Goal: Task Accomplishment & Management: Manage account settings

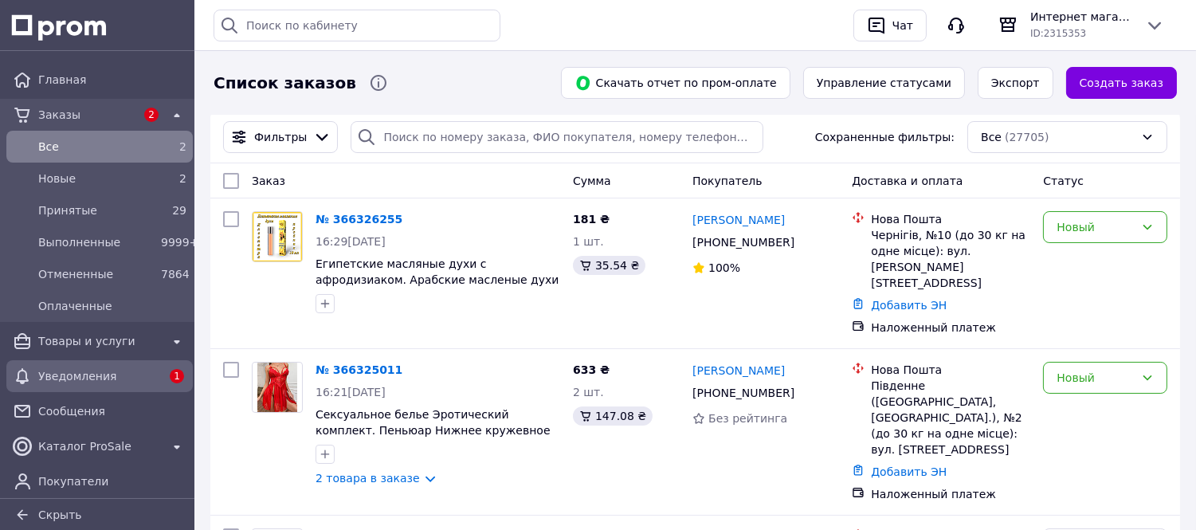
click at [57, 379] on span "Уведомления" at bounding box center [99, 376] width 123 height 16
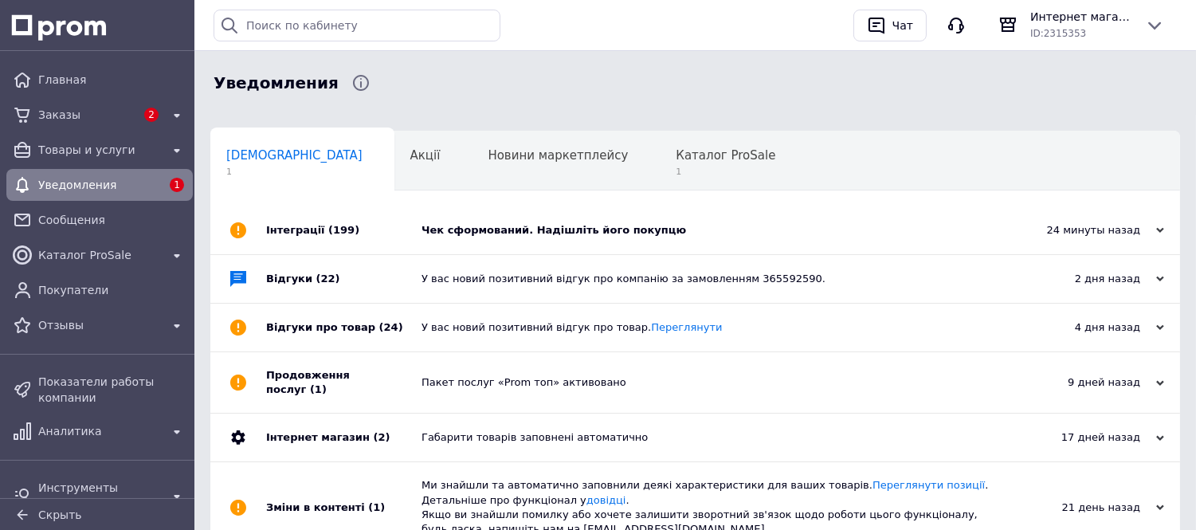
click at [564, 245] on div "Чек сформований. Надішліть його покупцю" at bounding box center [713, 230] width 583 height 48
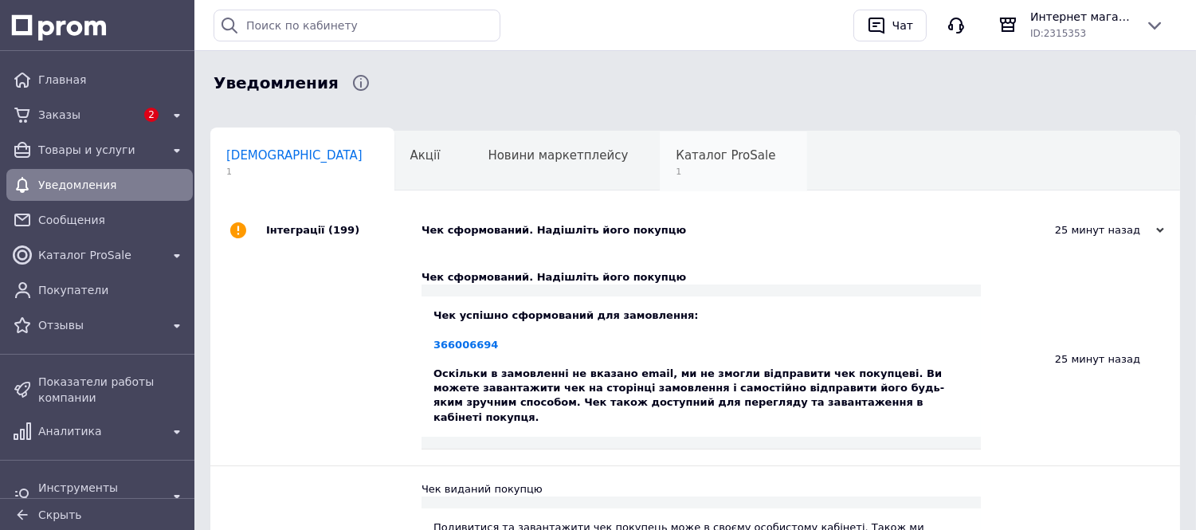
click at [676, 177] on span "1" at bounding box center [726, 172] width 100 height 12
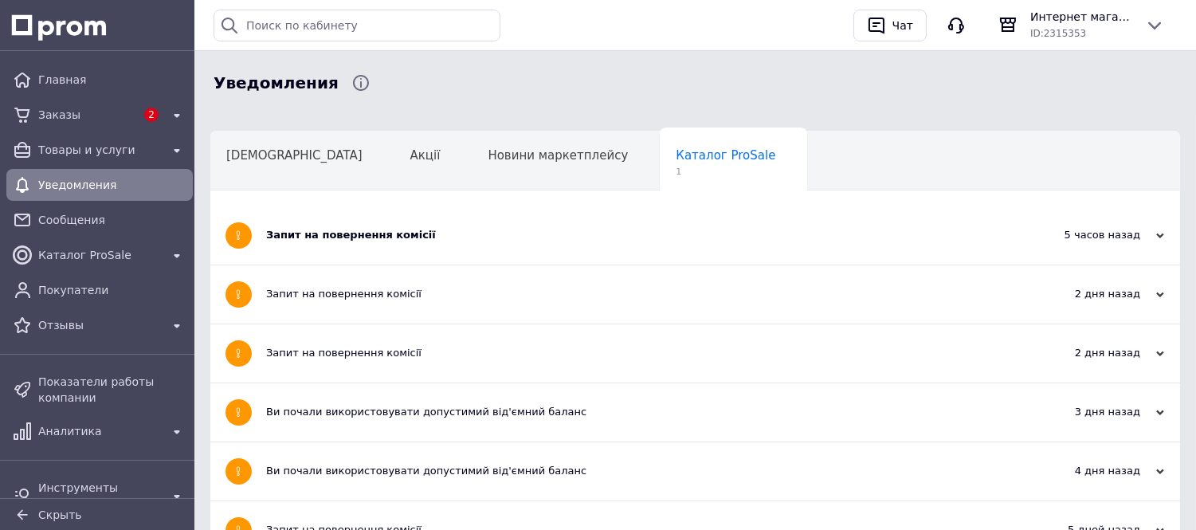
click at [383, 240] on div "Запит на повернення комісії" at bounding box center [635, 235] width 739 height 14
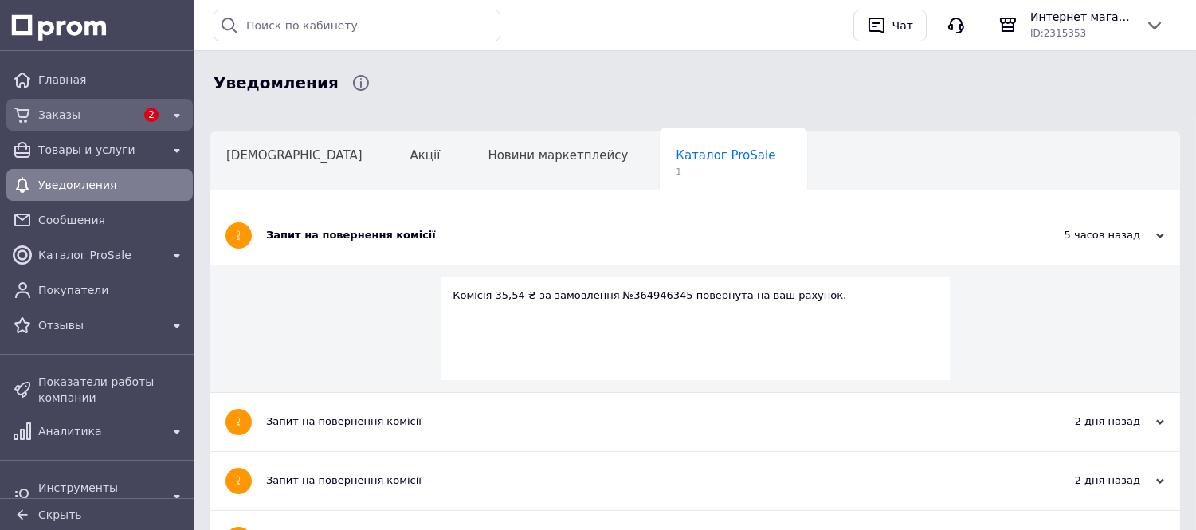
click at [61, 118] on span "Заказы" at bounding box center [86, 115] width 97 height 16
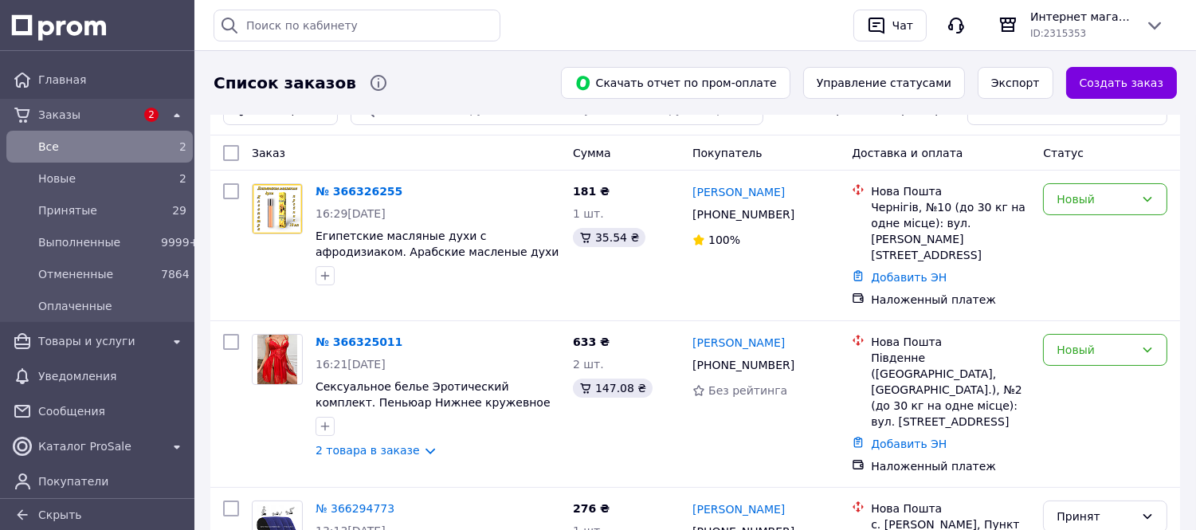
scroll to position [42, 0]
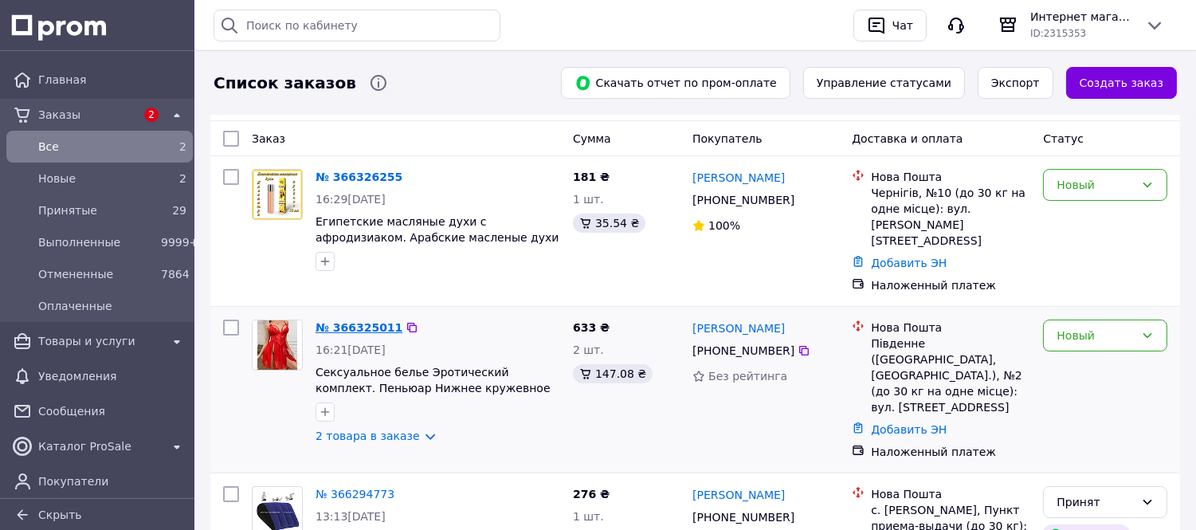
click at [363, 321] on link "№ 366325011" at bounding box center [359, 327] width 87 height 13
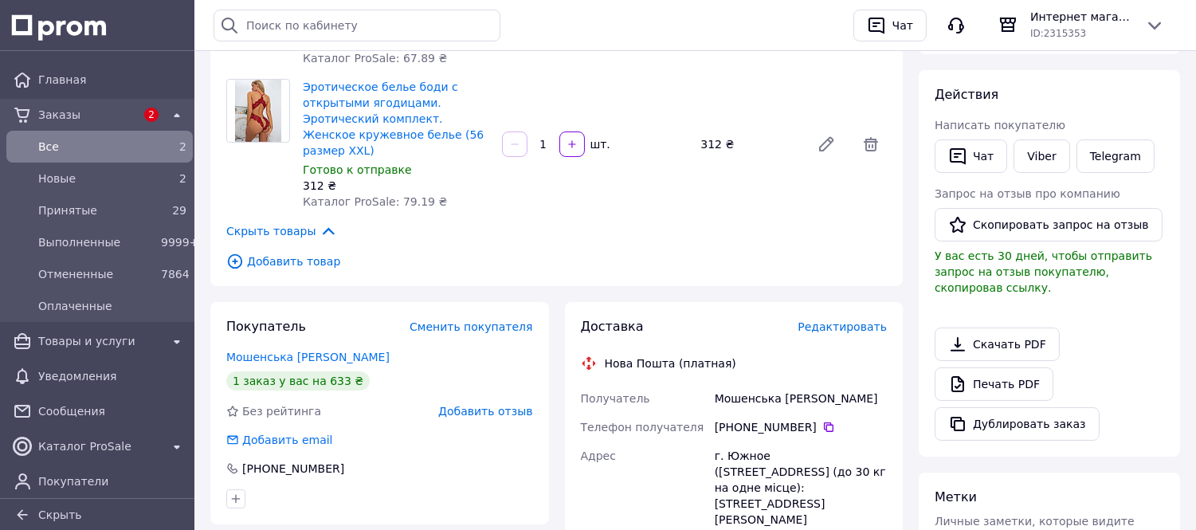
scroll to position [480, 0]
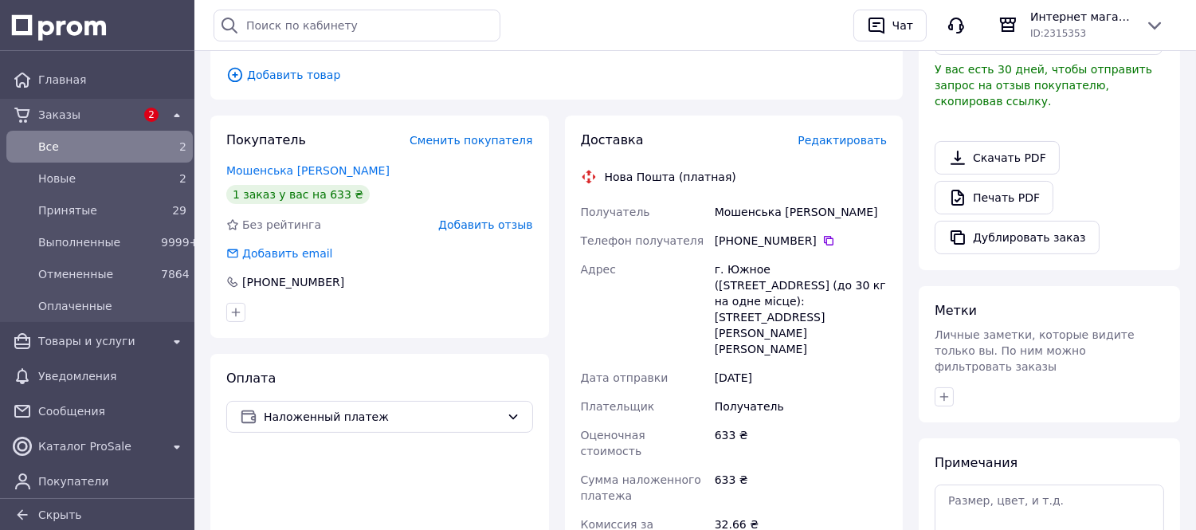
click at [1194, 92] on div "Заказ №366325011 Новый Принять заказ Заказ с каталога [DATE] 16:21 Товары в зак…" at bounding box center [695, 247] width 1002 height 1359
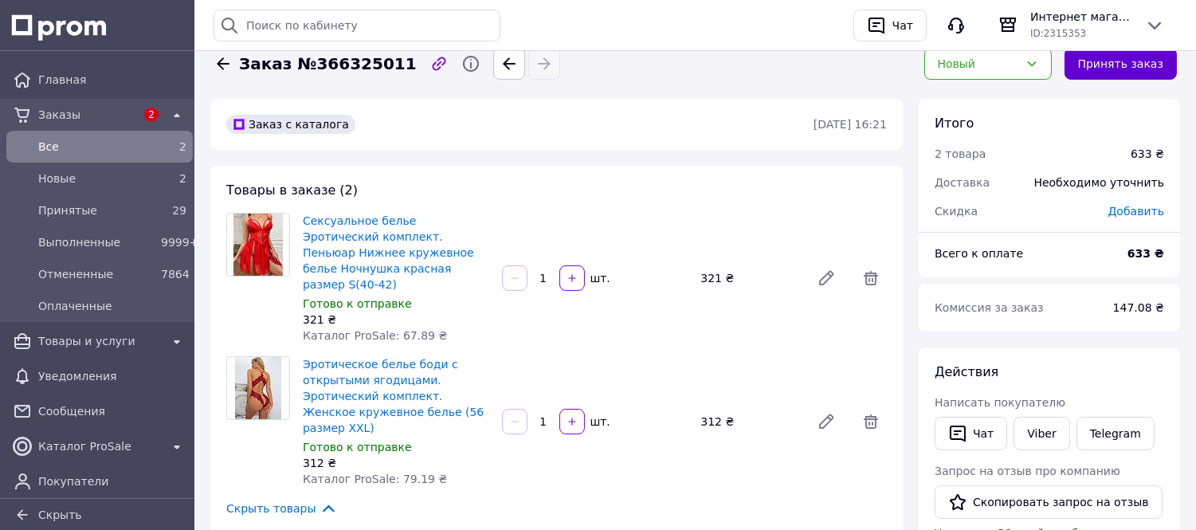
click at [1119, 64] on button "Принять заказ" at bounding box center [1121, 64] width 112 height 32
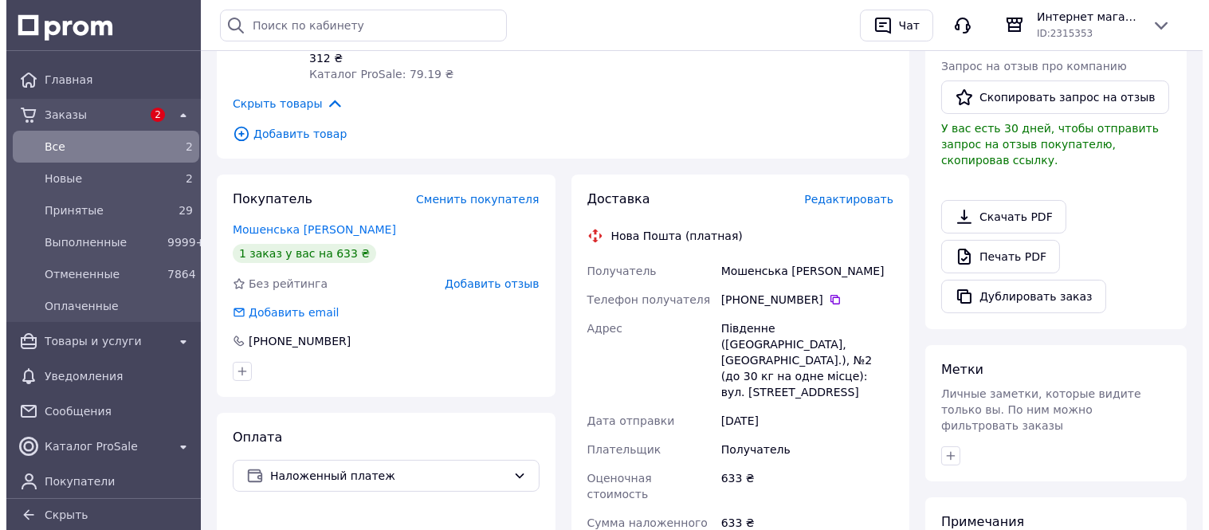
scroll to position [459, 0]
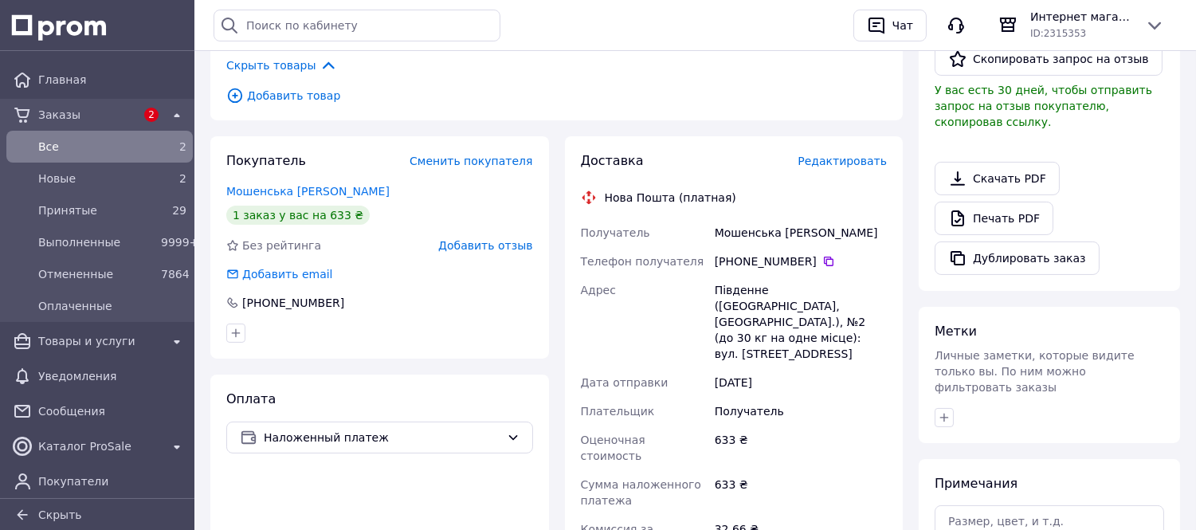
click at [847, 155] on span "Редактировать" at bounding box center [842, 161] width 89 height 13
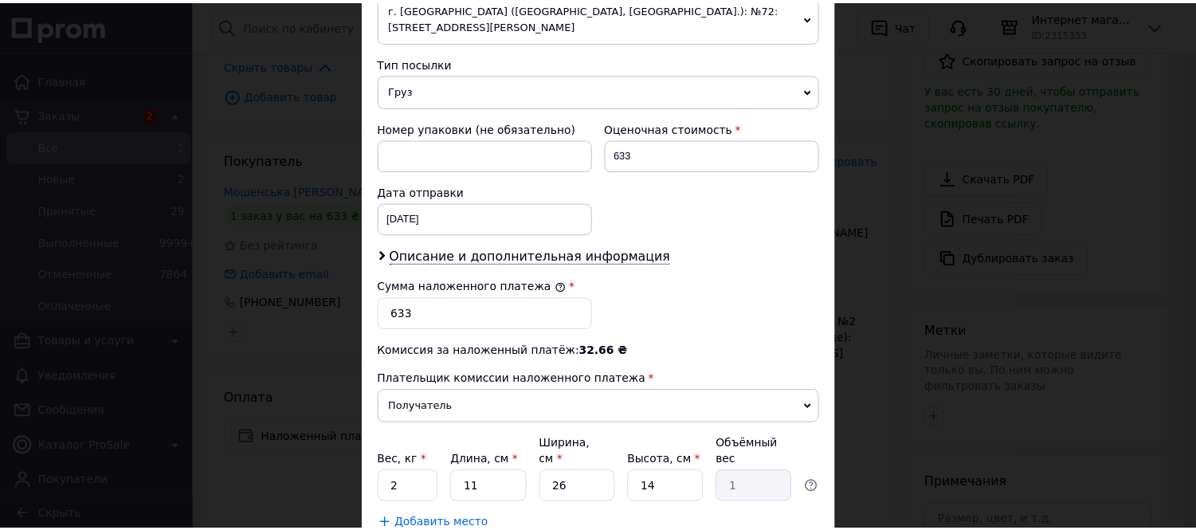
scroll to position [688, 0]
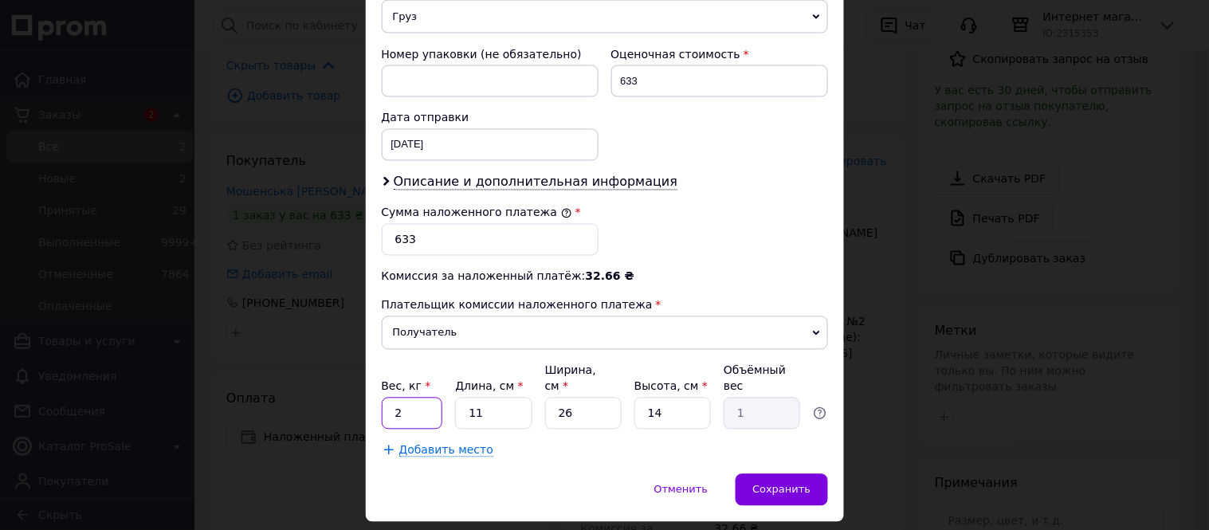
click at [402, 398] on input "2" at bounding box center [412, 414] width 61 height 32
type input "1"
click at [767, 484] on span "Сохранить" at bounding box center [781, 490] width 58 height 12
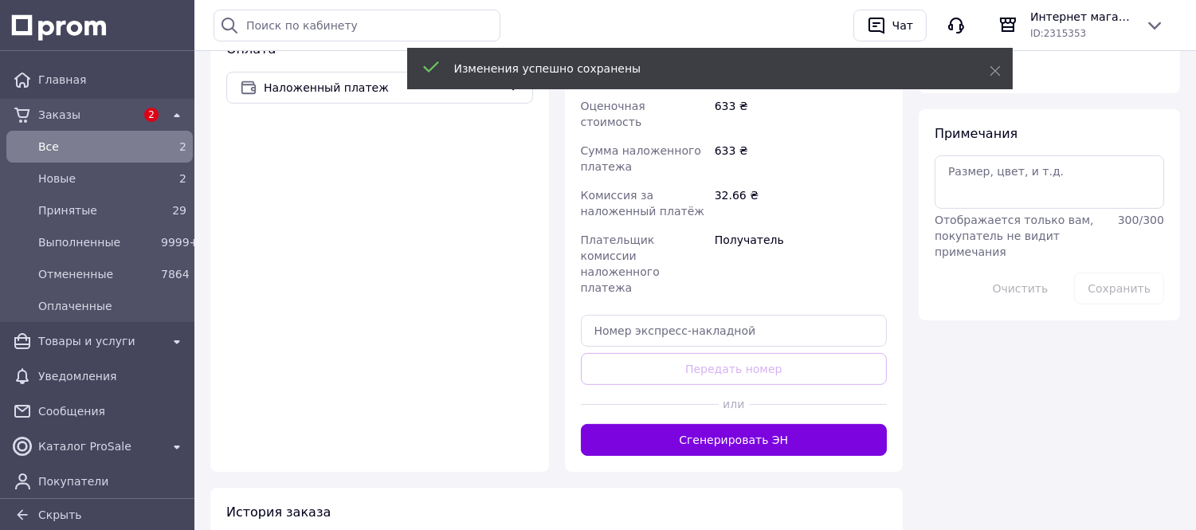
scroll to position [819, 0]
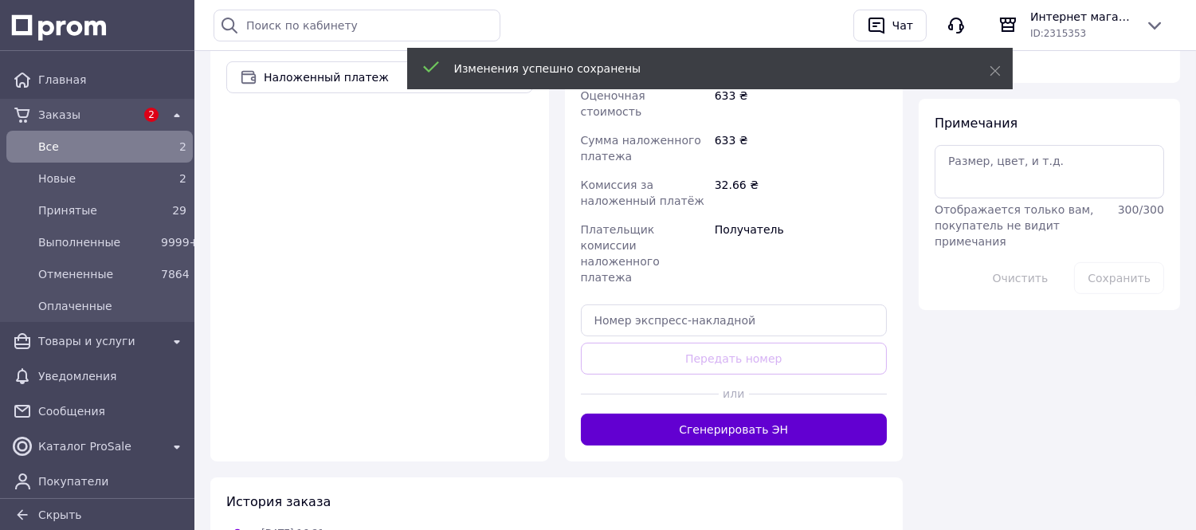
click at [774, 414] on button "Сгенерировать ЭН" at bounding box center [734, 430] width 307 height 32
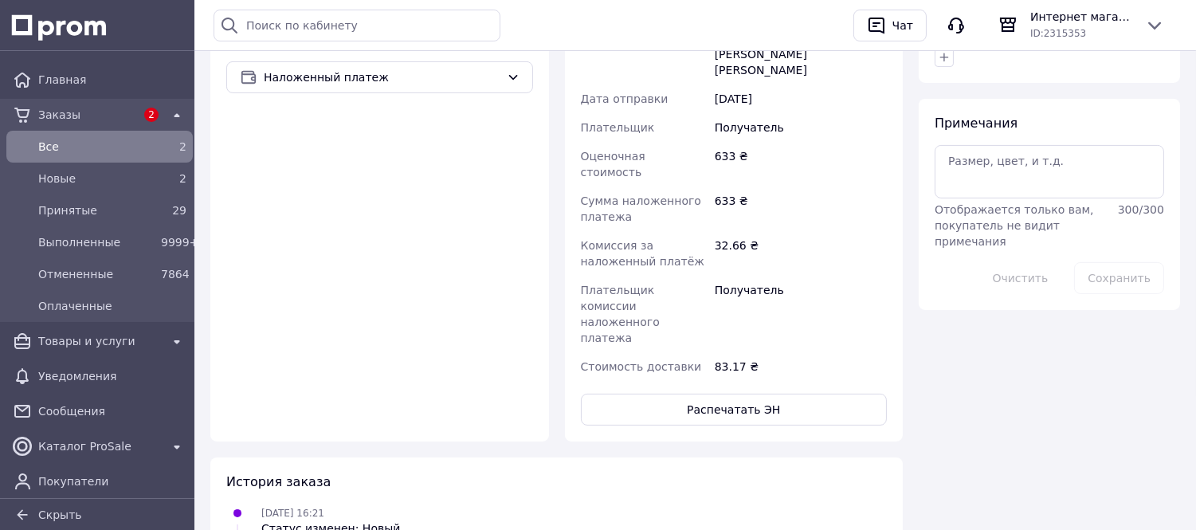
click at [760, 394] on button "Распечатать ЭН" at bounding box center [734, 410] width 307 height 32
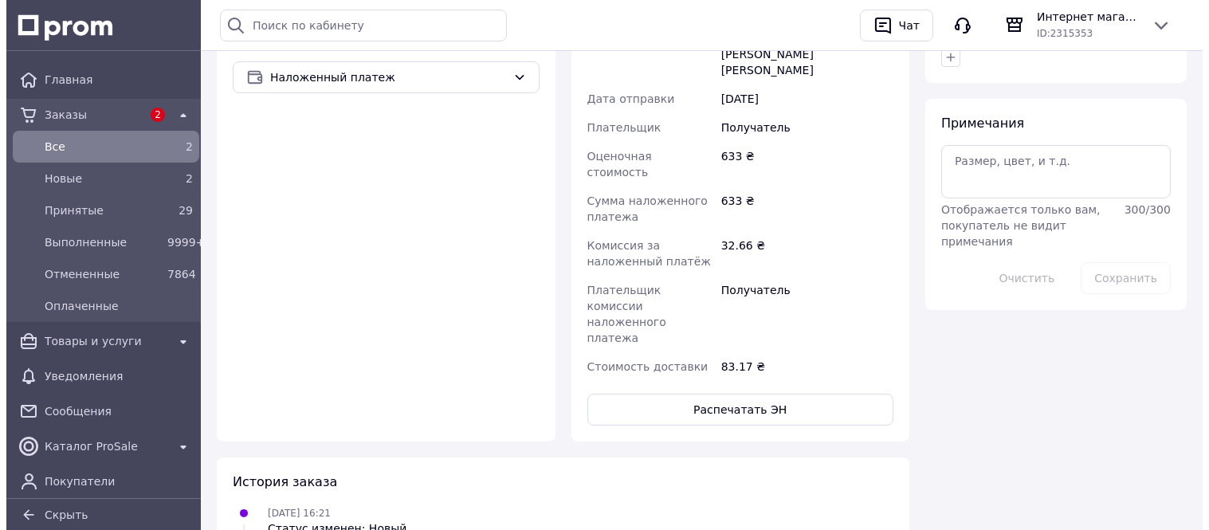
scroll to position [0, 0]
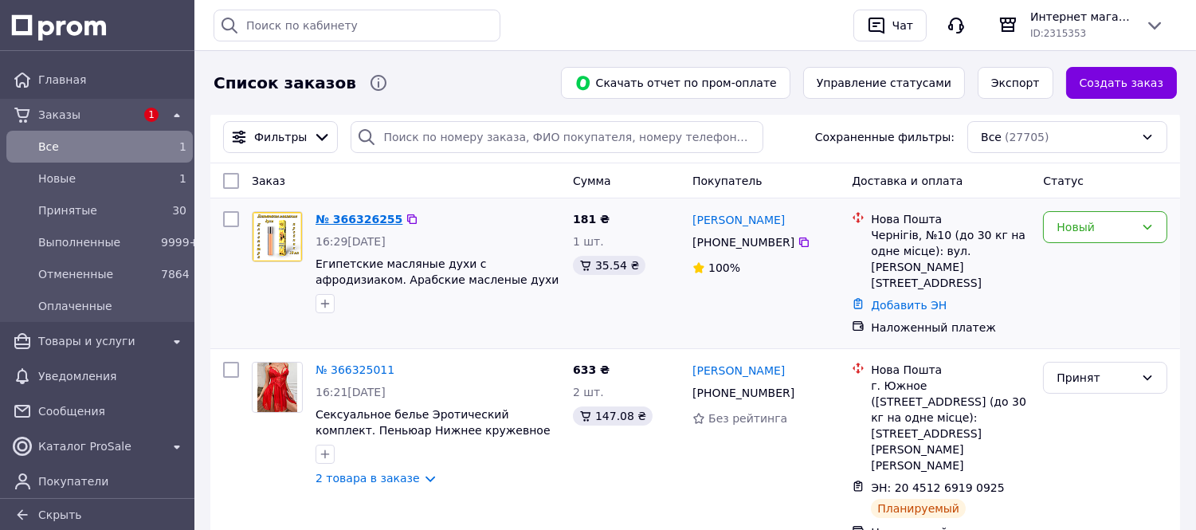
click at [349, 221] on link "№ 366326255" at bounding box center [359, 219] width 87 height 13
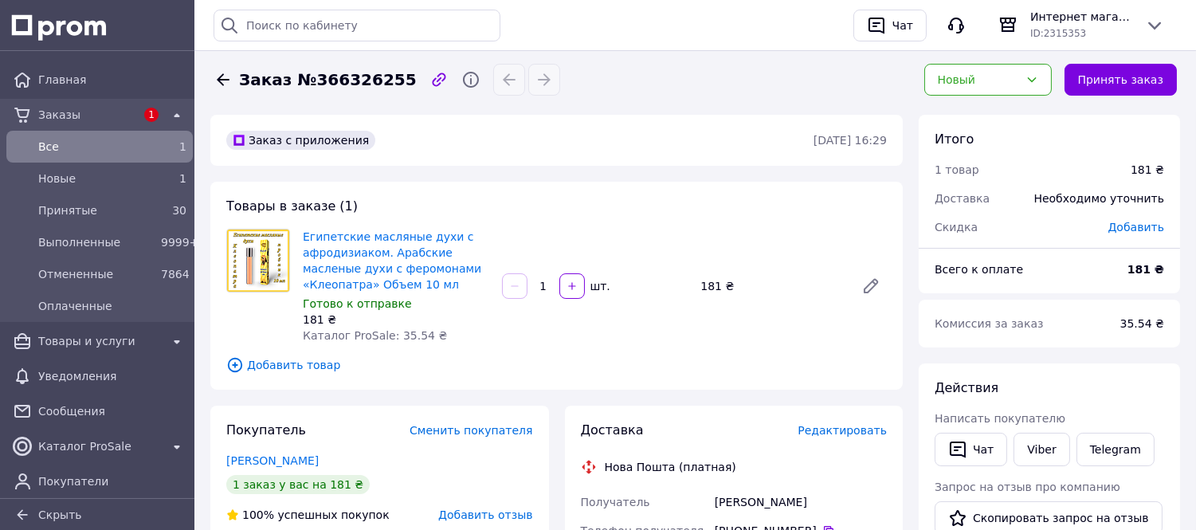
drag, startPoint x: 1206, startPoint y: 61, endPoint x: 759, endPoint y: 65, distance: 447.0
click at [759, 65] on div "Заказ №366326255" at bounding box center [559, 80] width 698 height 32
click at [1096, 73] on button "Принять заказ" at bounding box center [1121, 80] width 112 height 32
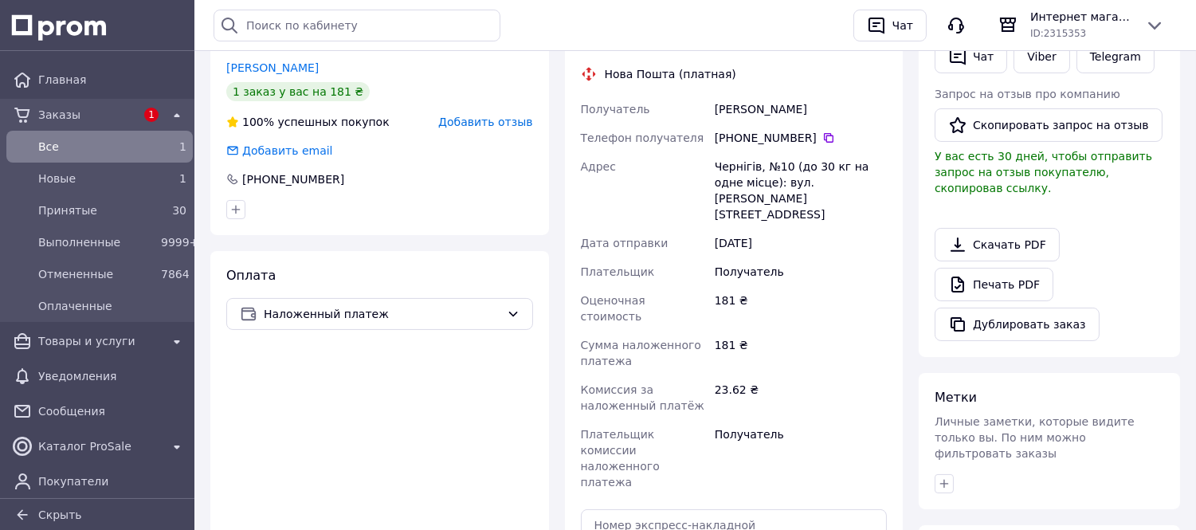
scroll to position [615, 0]
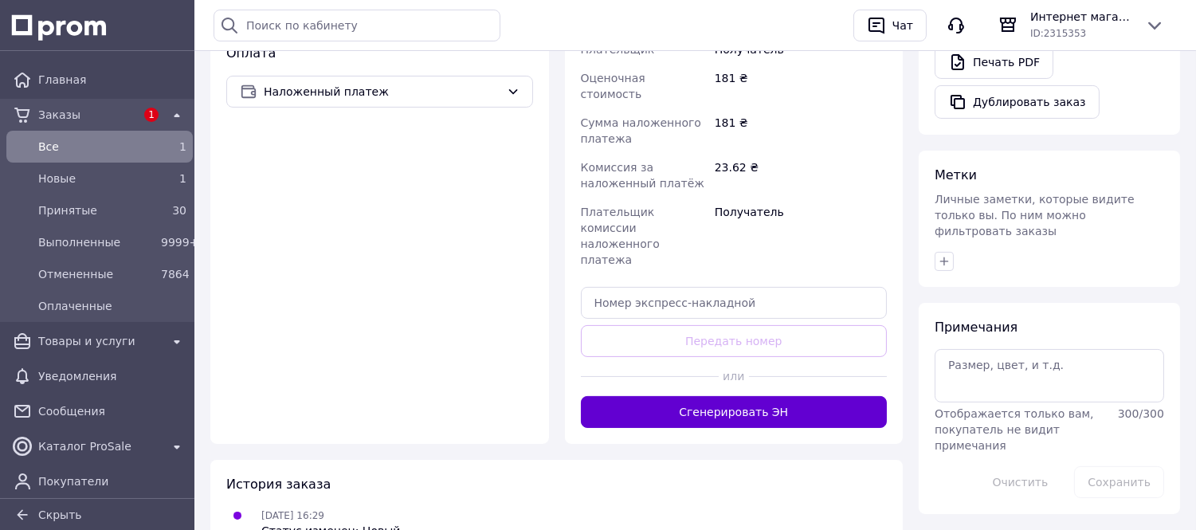
click at [755, 396] on button "Сгенерировать ЭН" at bounding box center [734, 412] width 307 height 32
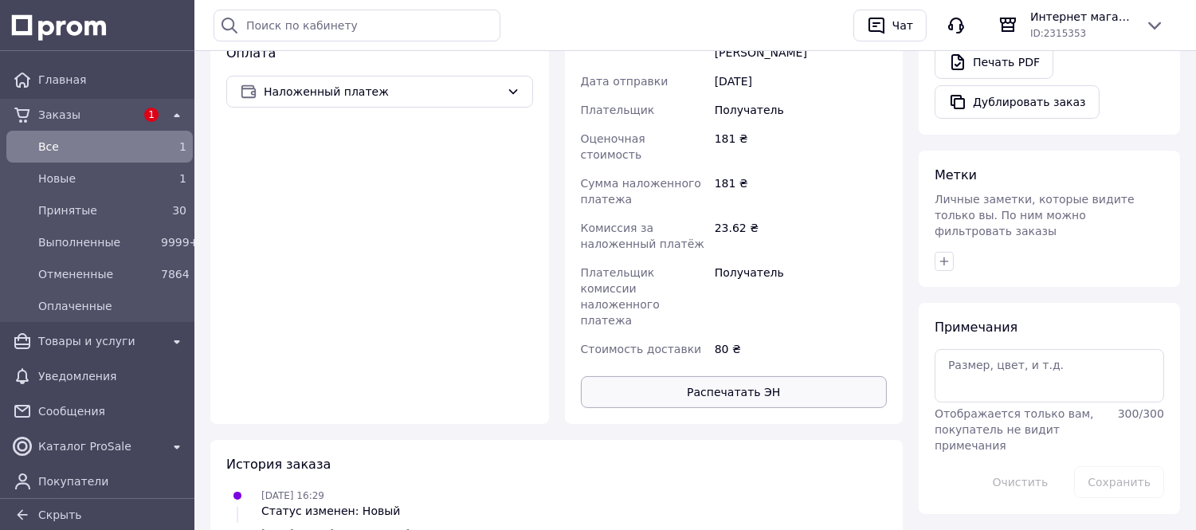
click at [750, 376] on button "Распечатать ЭН" at bounding box center [734, 392] width 307 height 32
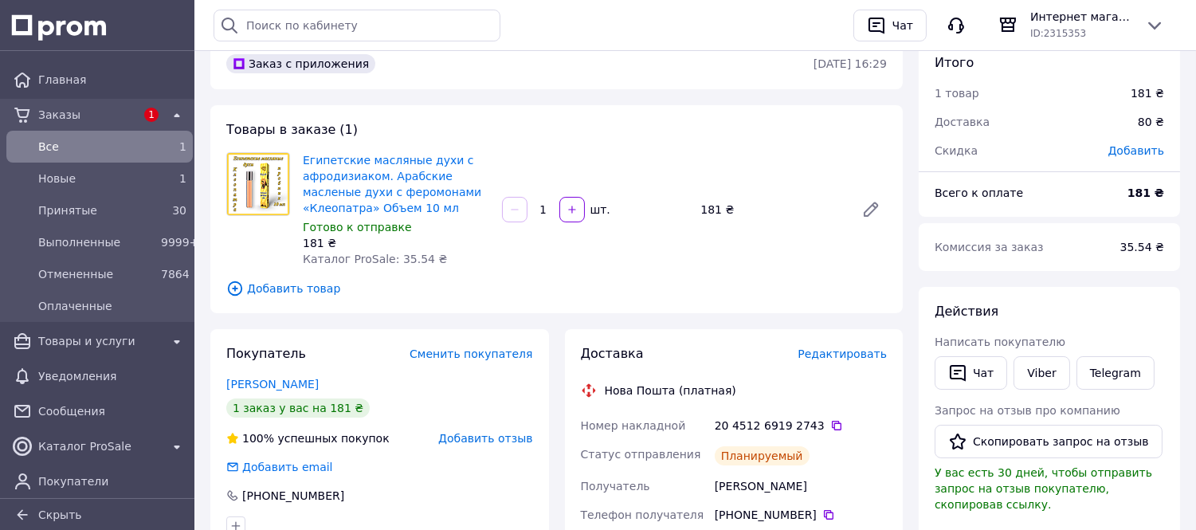
scroll to position [73, 0]
